Goal: Task Accomplishment & Management: Manage account settings

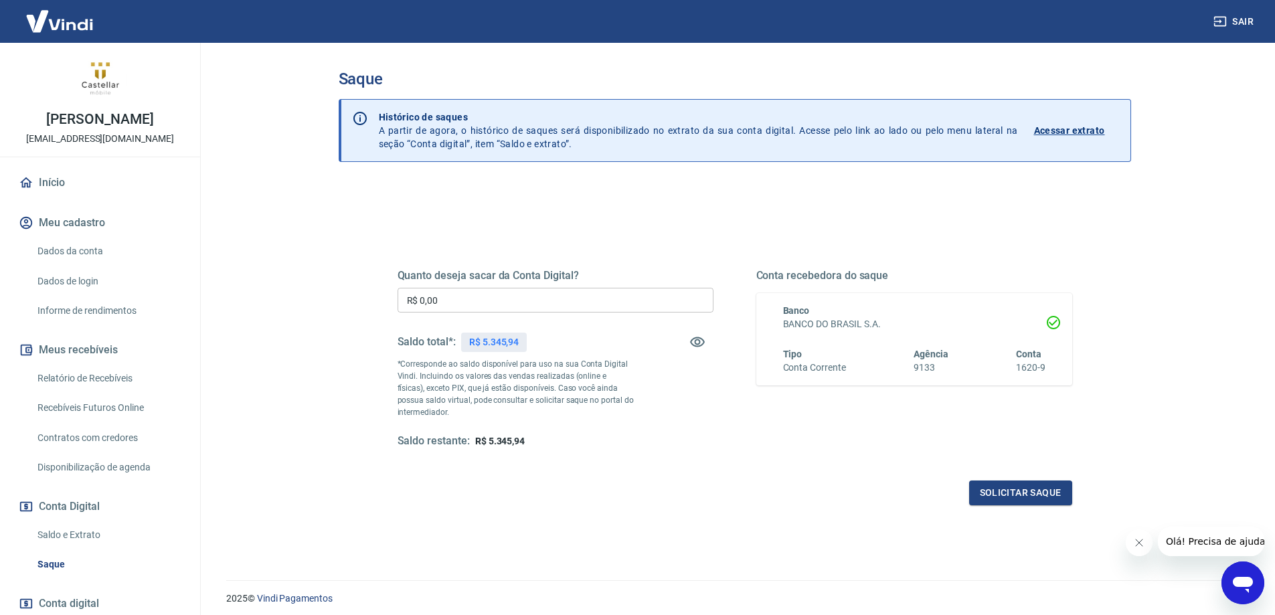
click at [486, 299] on input "R$ 0,00" at bounding box center [556, 300] width 316 height 25
type input "R$ 5.345,94"
click at [1015, 494] on button "Solicitar saque" at bounding box center [1020, 493] width 103 height 25
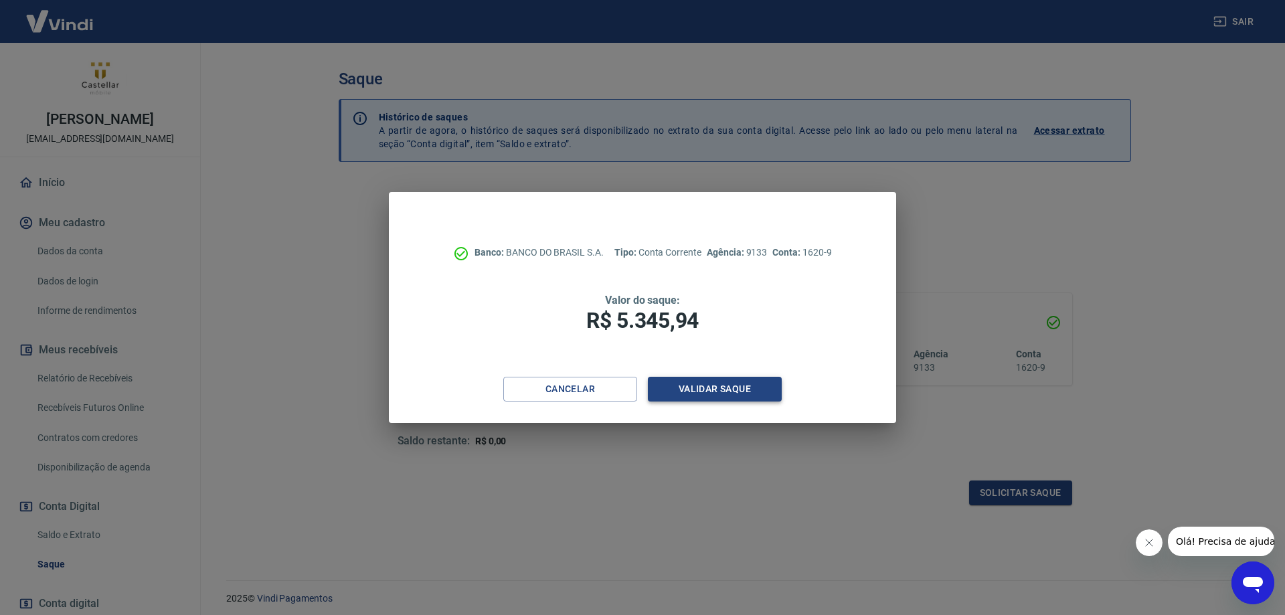
click at [738, 391] on button "Validar saque" at bounding box center [715, 389] width 134 height 25
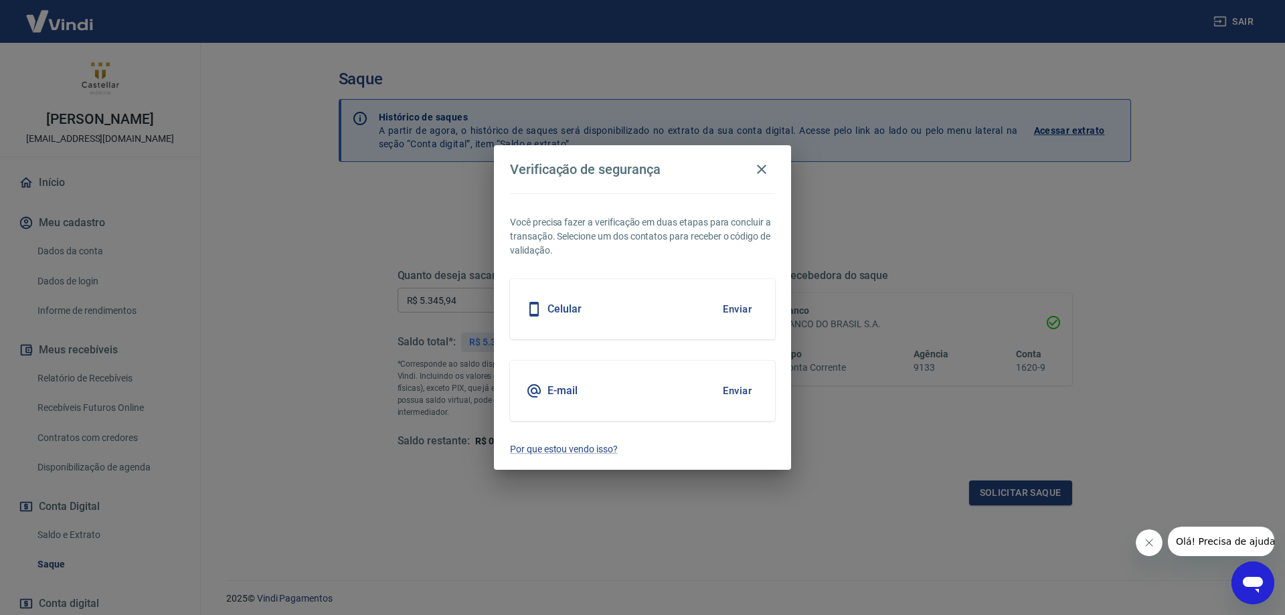
click at [729, 386] on button "Enviar" at bounding box center [738, 391] width 44 height 28
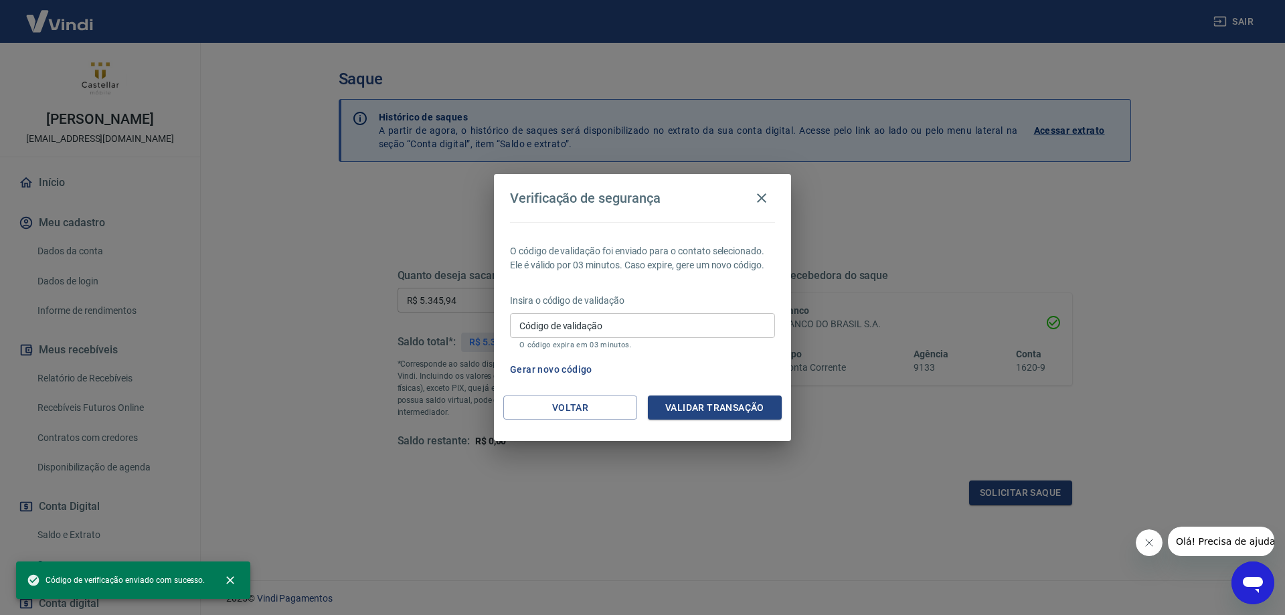
click at [611, 323] on input "Código de validação" at bounding box center [642, 325] width 265 height 25
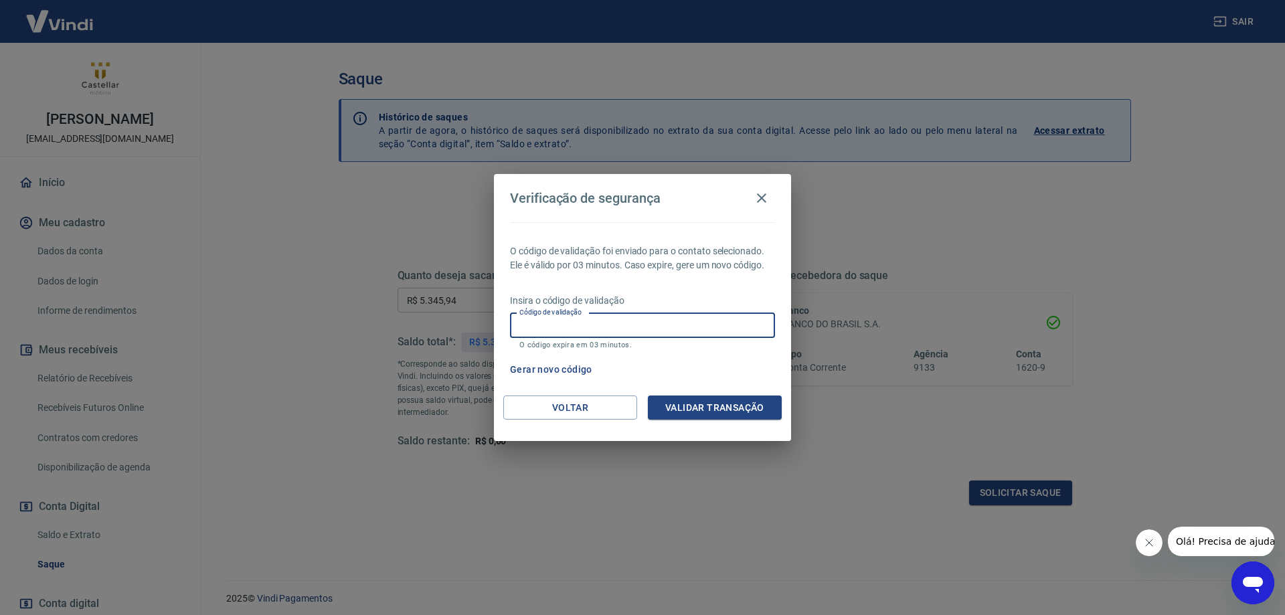
paste input "171814"
type input "171814"
click at [726, 417] on button "Validar transação" at bounding box center [715, 408] width 134 height 25
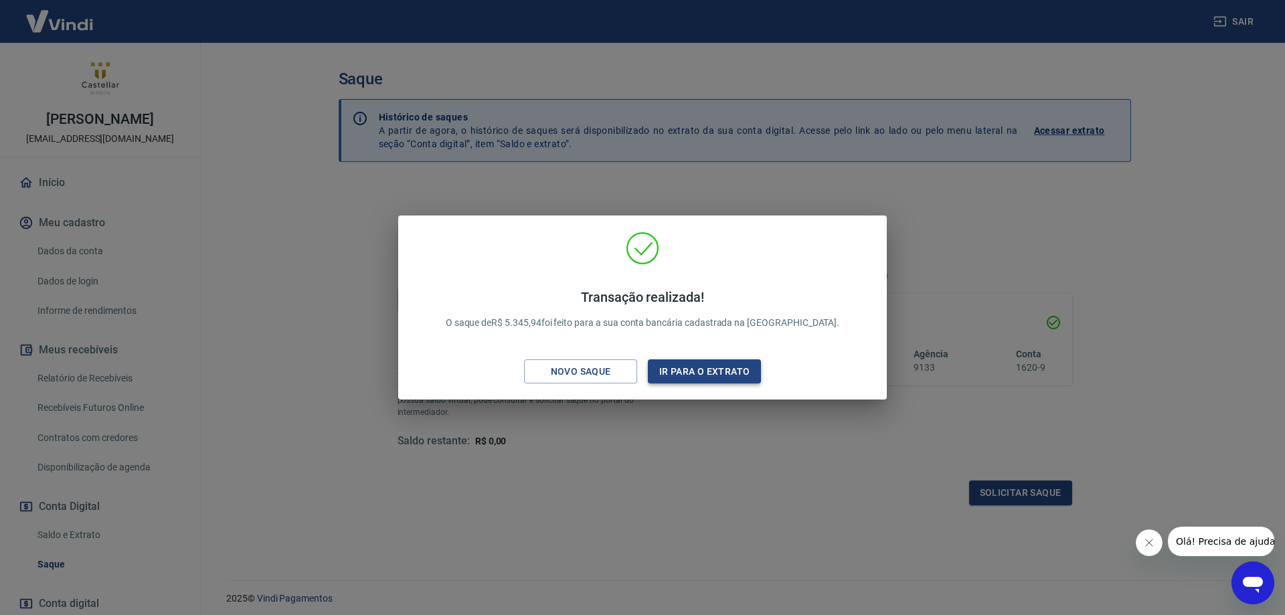
click at [716, 376] on button "Ir para o extrato" at bounding box center [704, 372] width 113 height 25
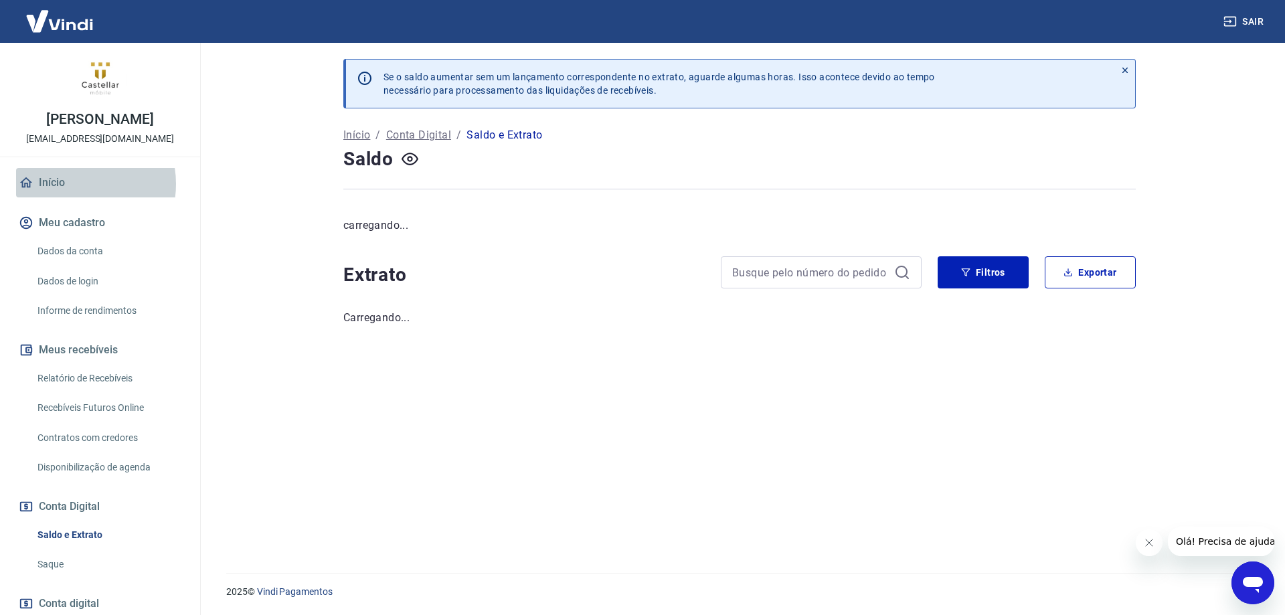
click at [72, 184] on link "Início" at bounding box center [100, 182] width 168 height 29
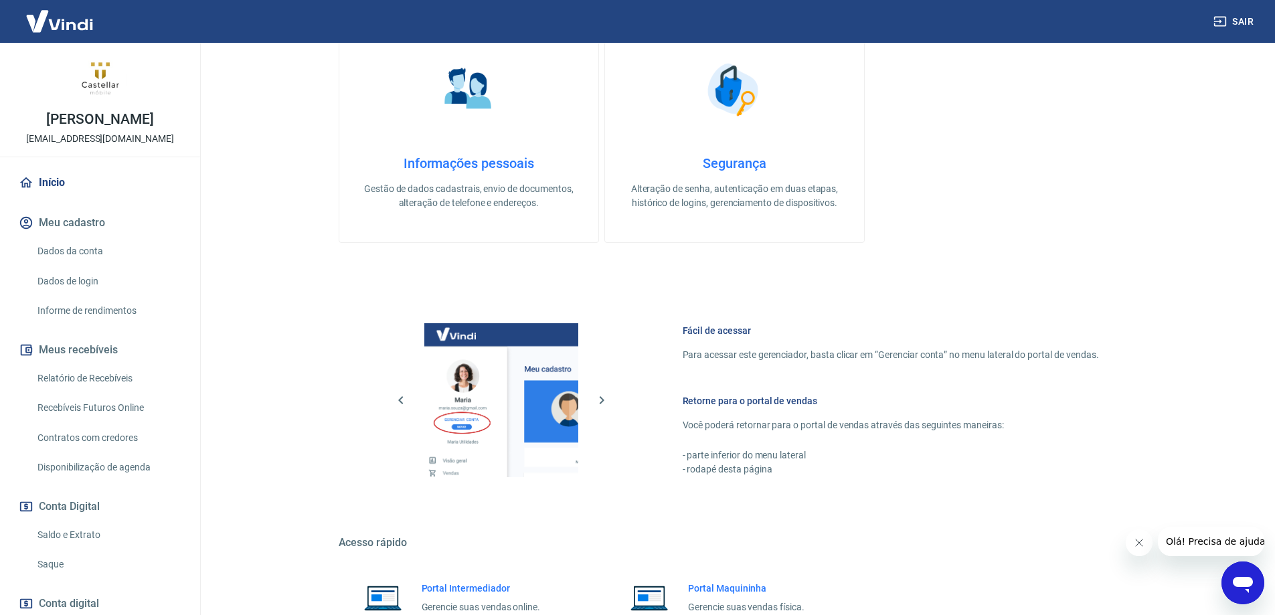
scroll to position [428, 0]
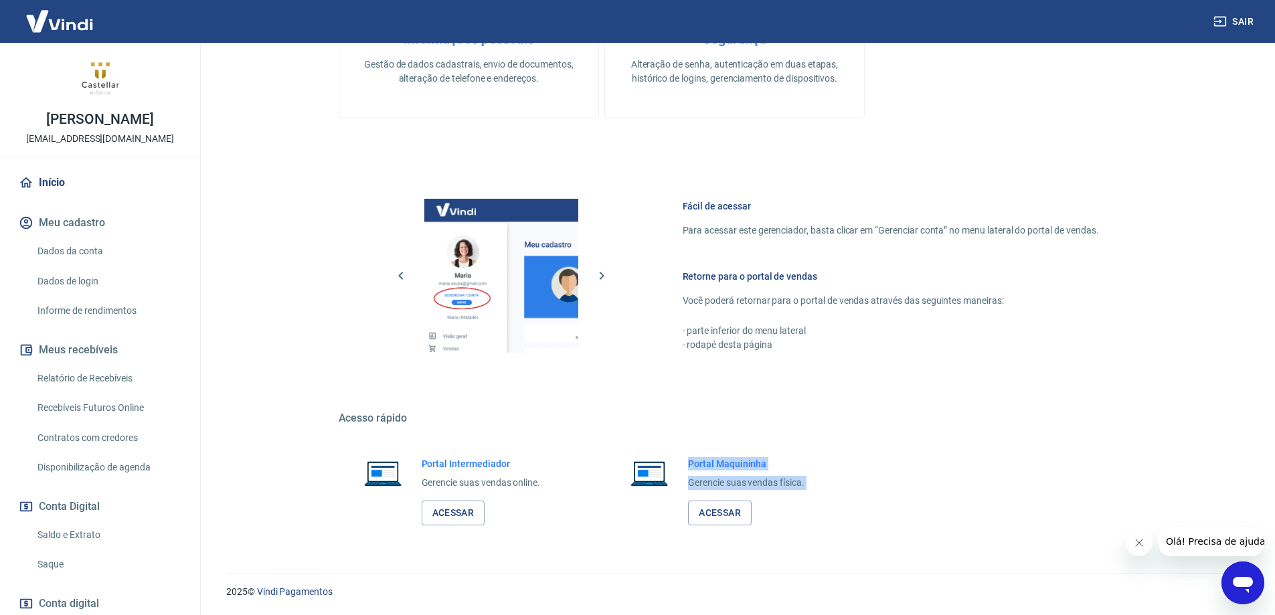
drag, startPoint x: 685, startPoint y: 461, endPoint x: 821, endPoint y: 491, distance: 139.2
click at [821, 491] on div "Portal Maquininha Gerencie suas vendas física. Acessar" at bounding box center [734, 491] width 259 height 100
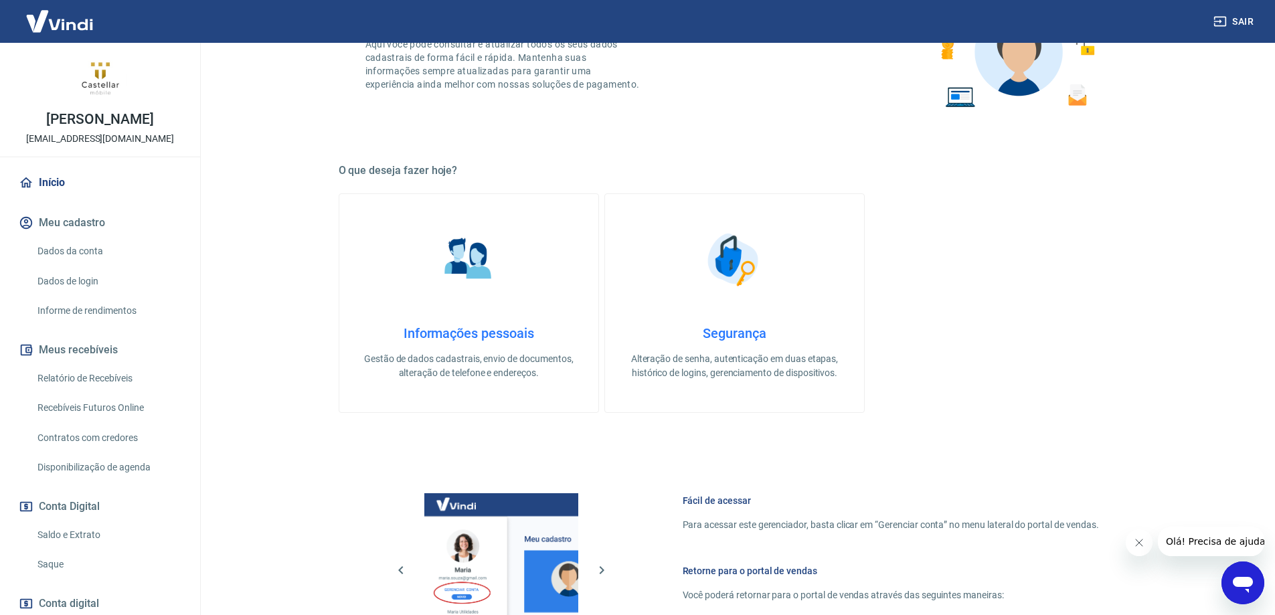
scroll to position [0, 0]
